Goal: Find specific page/section: Find specific page/section

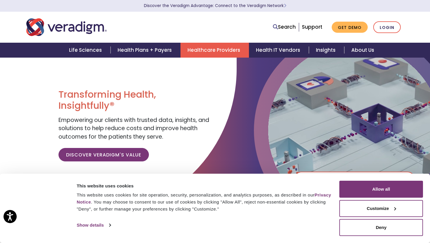
click at [202, 52] on link "Healthcare Providers" at bounding box center [215, 50] width 69 height 15
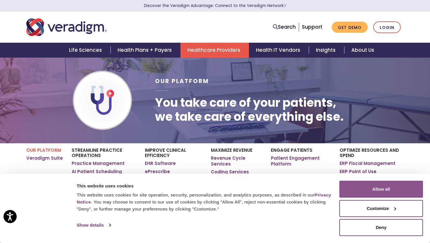
click at [388, 191] on button "Allow all" at bounding box center [382, 189] width 84 height 17
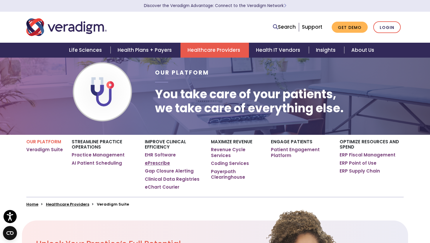
scroll to position [11, 0]
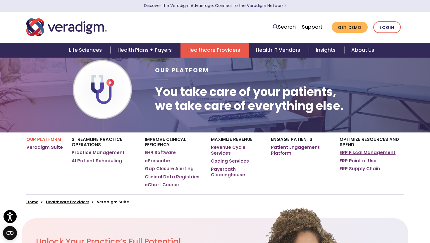
click at [365, 152] on link "ERP Fiscal Management" at bounding box center [368, 153] width 56 height 6
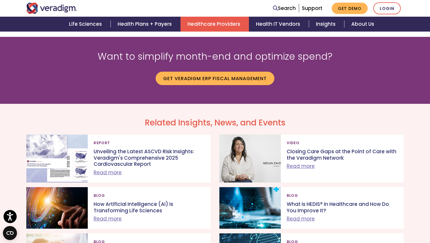
scroll to position [901, 0]
